Goal: Find specific page/section: Find specific page/section

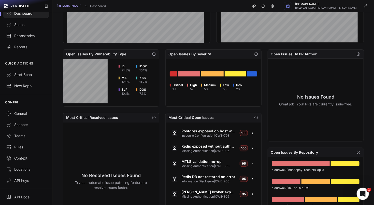
scroll to position [173, 0]
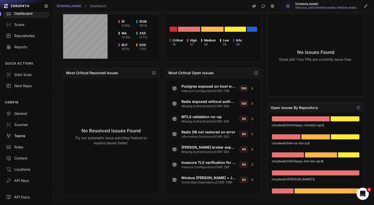
click at [19, 136] on div "Teams" at bounding box center [26, 136] width 40 height 5
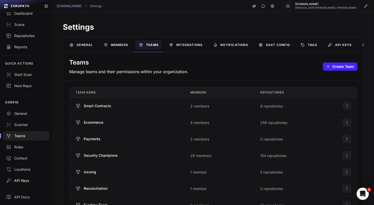
click at [23, 180] on div "API Keys" at bounding box center [26, 180] width 40 height 5
